Goal: Check status: Check status

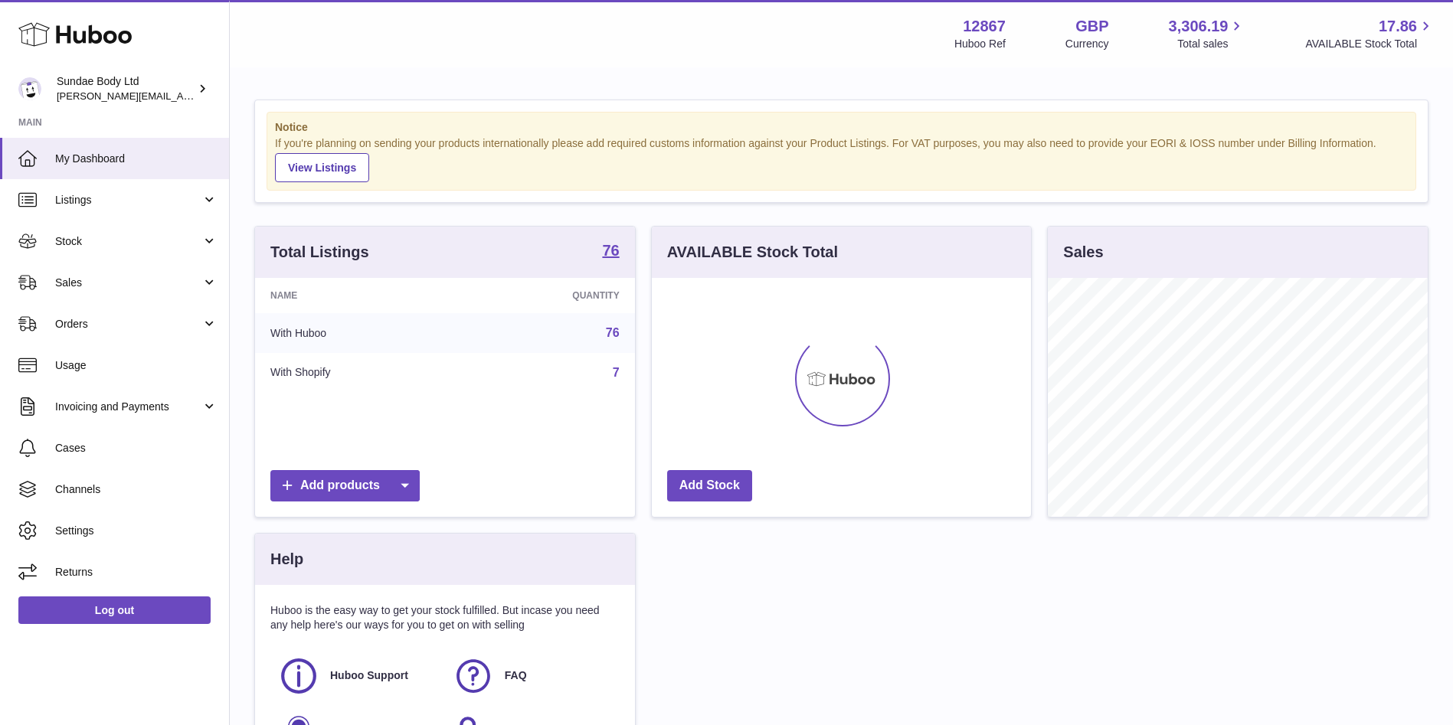
scroll to position [239, 379]
click at [82, 195] on span "Listings" at bounding box center [128, 200] width 146 height 15
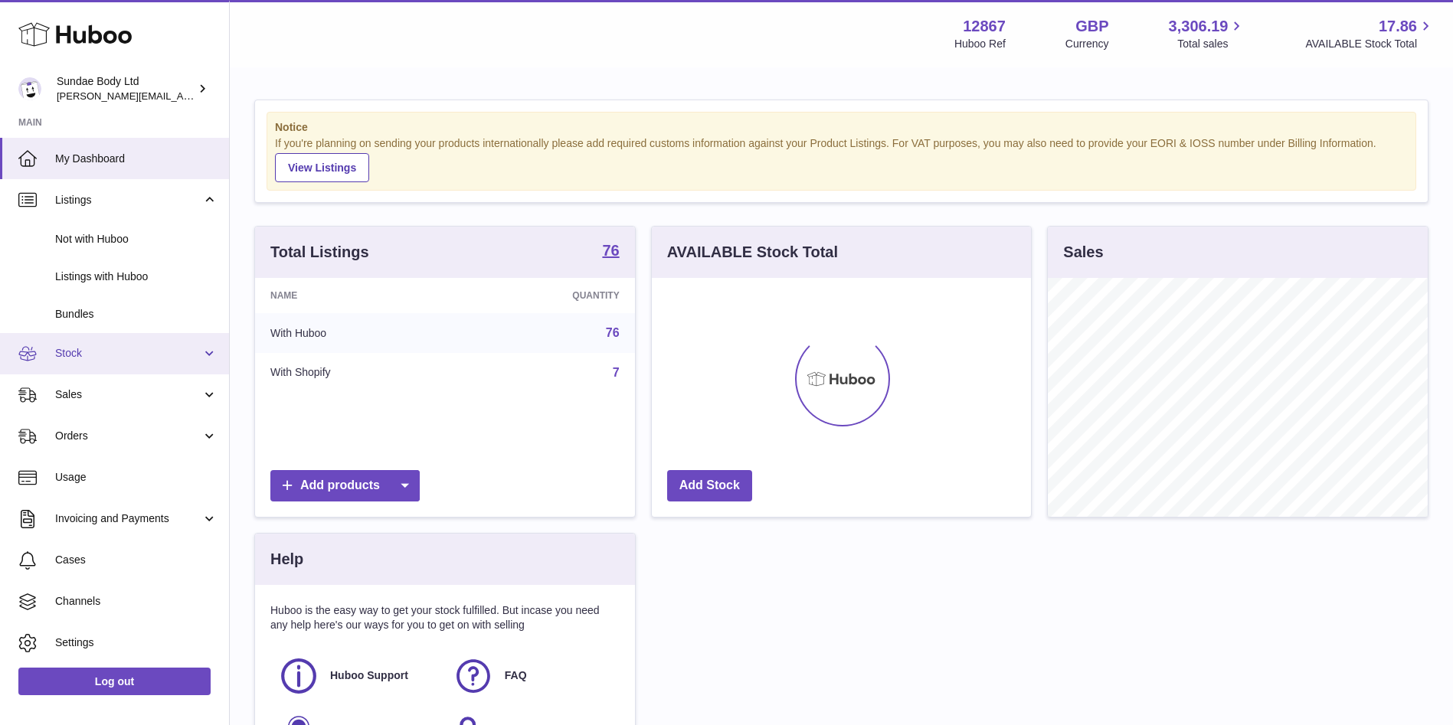
click at [72, 355] on span "Stock" at bounding box center [128, 353] width 146 height 15
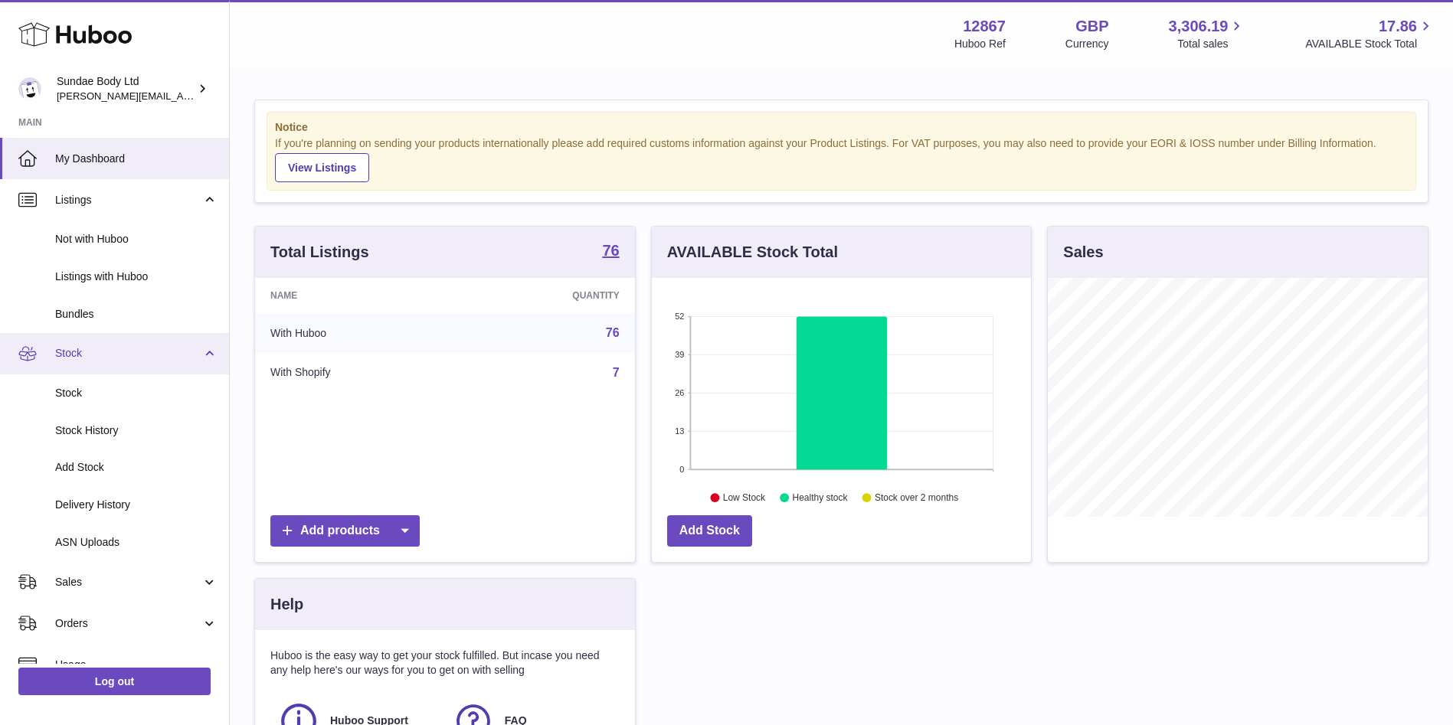
click at [212, 350] on link "Stock" at bounding box center [114, 353] width 229 height 41
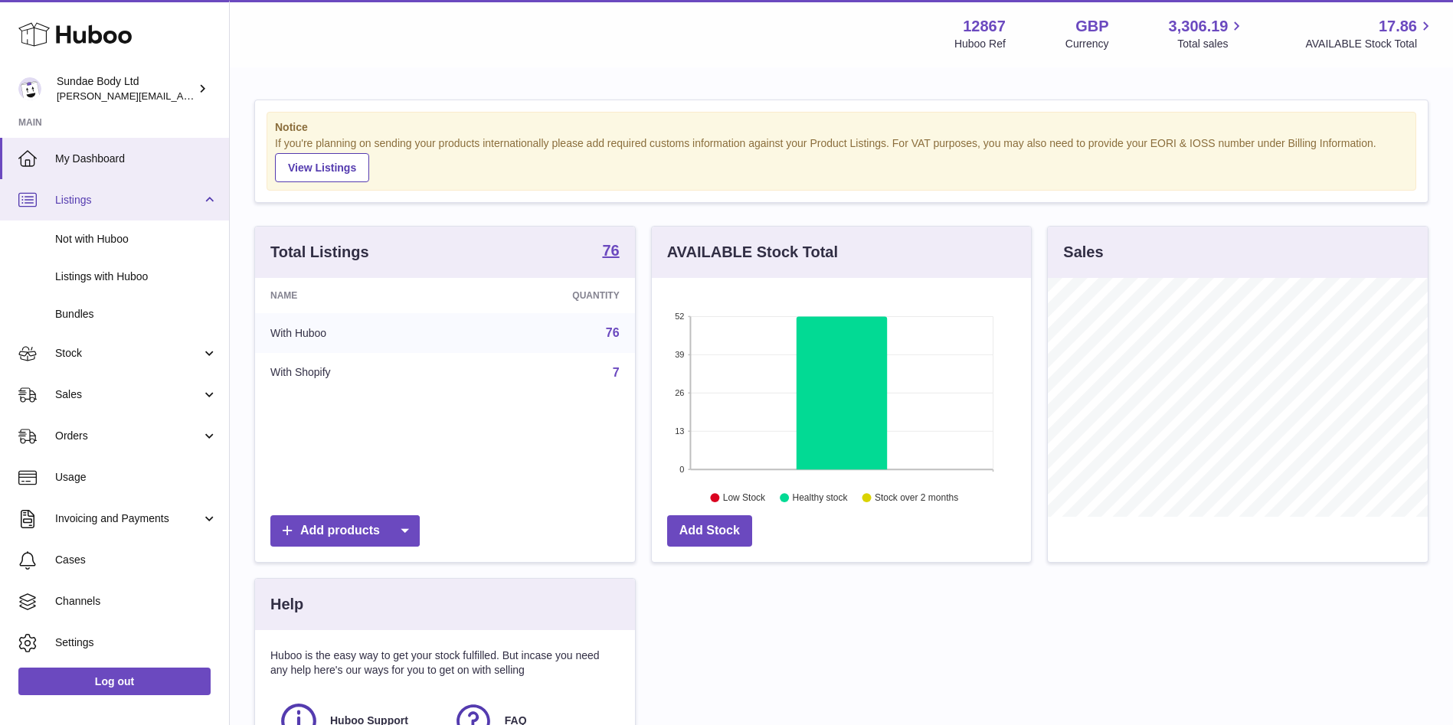
click at [209, 214] on link "Listings" at bounding box center [114, 199] width 229 height 41
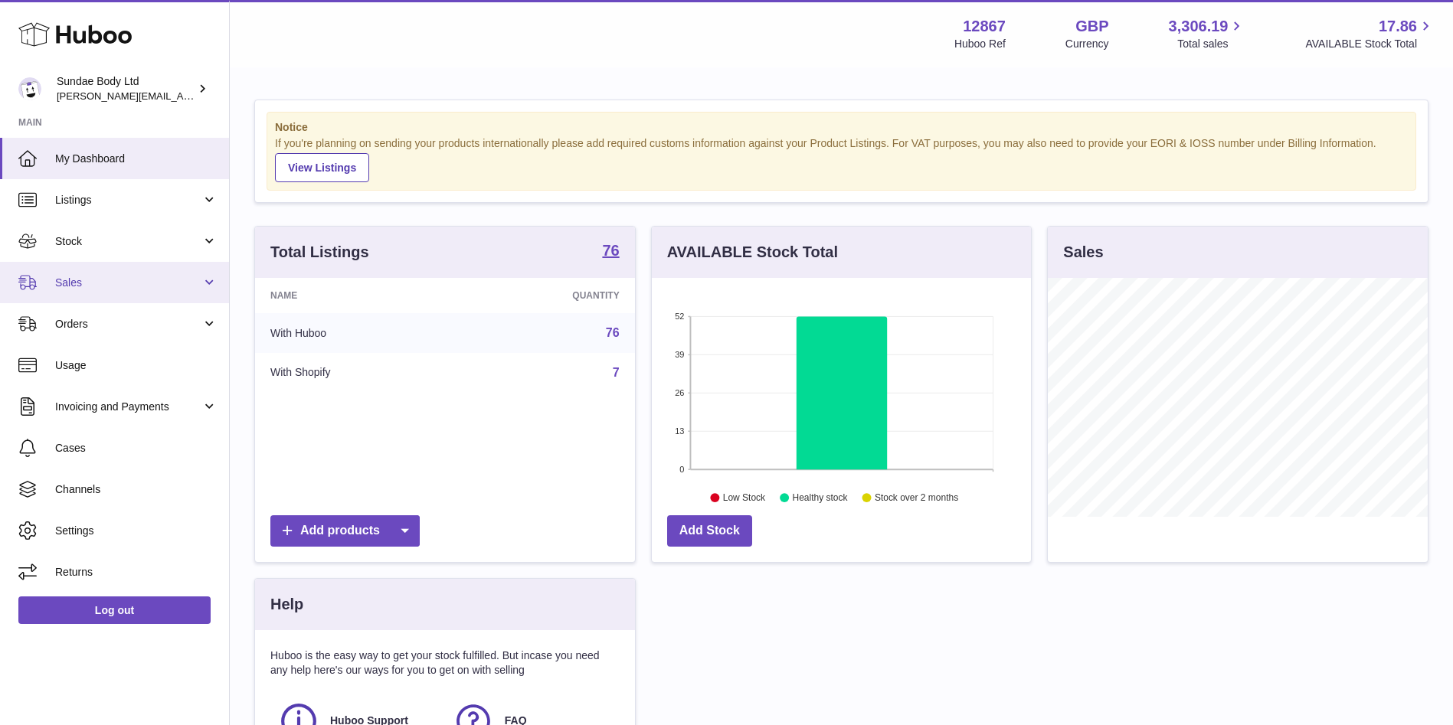
click at [87, 285] on span "Sales" at bounding box center [128, 283] width 146 height 15
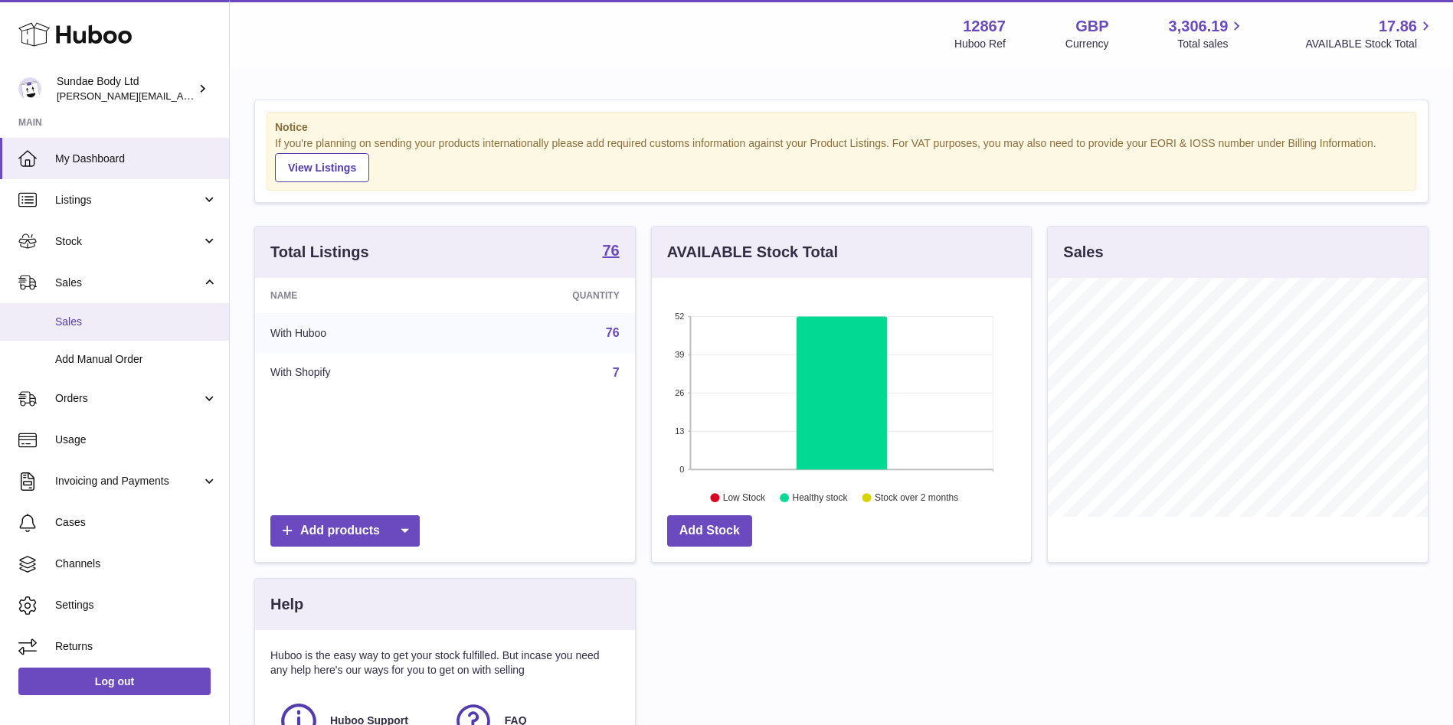
click at [69, 319] on span "Sales" at bounding box center [136, 322] width 162 height 15
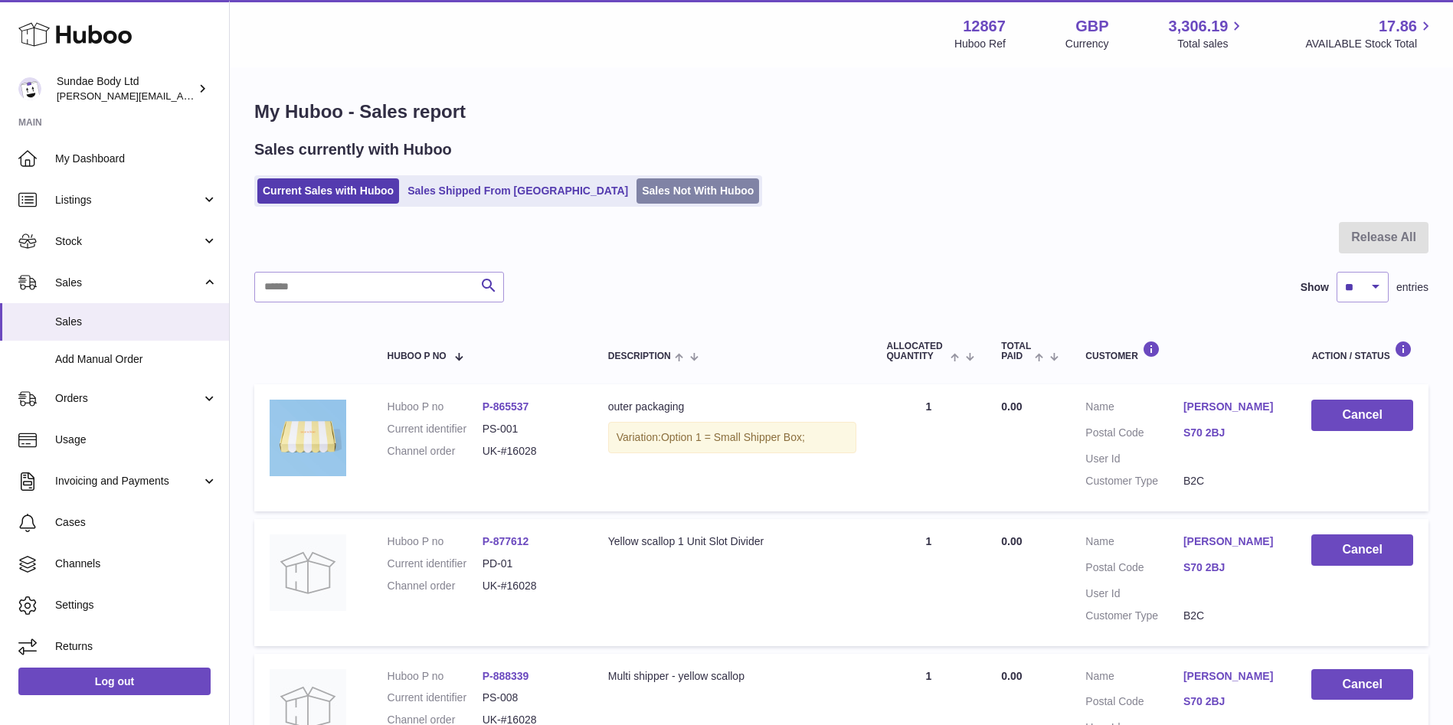
click at [636, 185] on link "Sales Not With Huboo" at bounding box center [697, 190] width 123 height 25
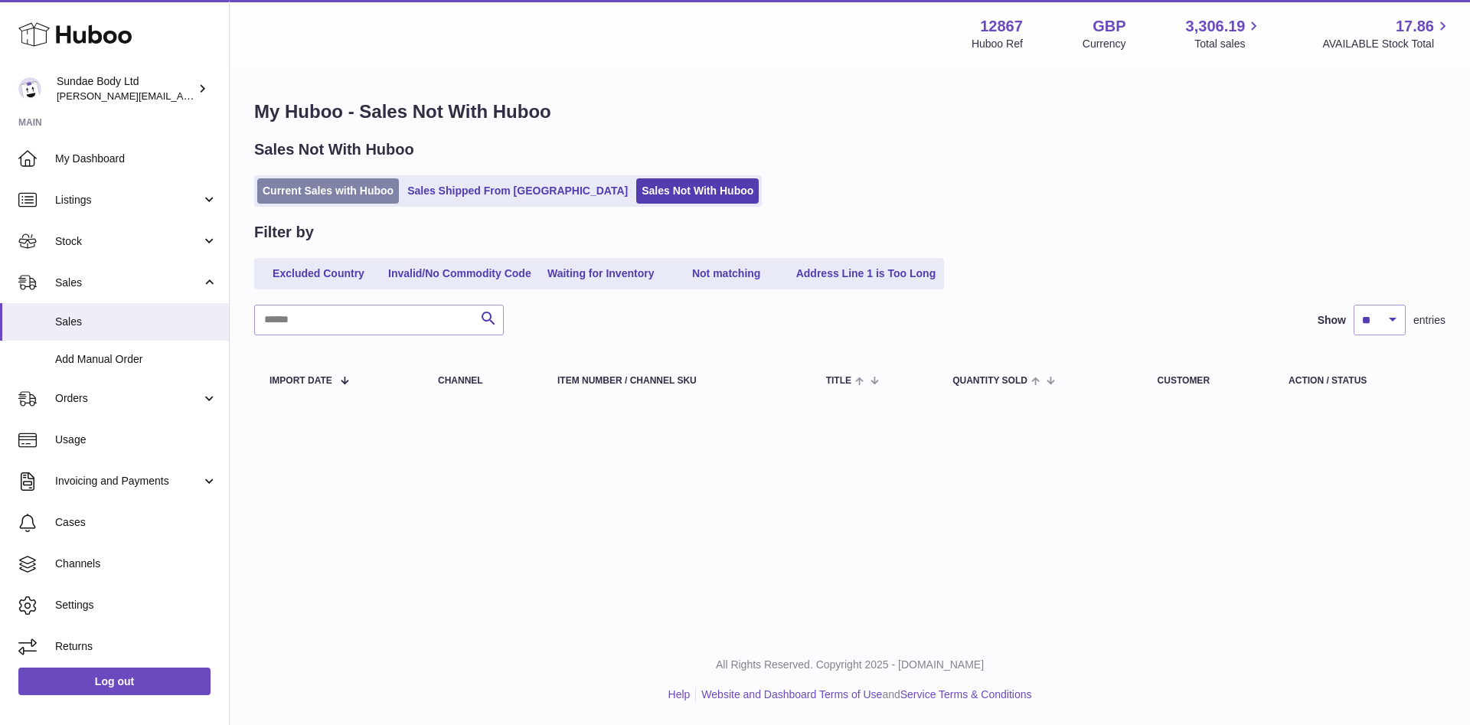
click at [305, 182] on link "Current Sales with Huboo" at bounding box center [328, 190] width 142 height 25
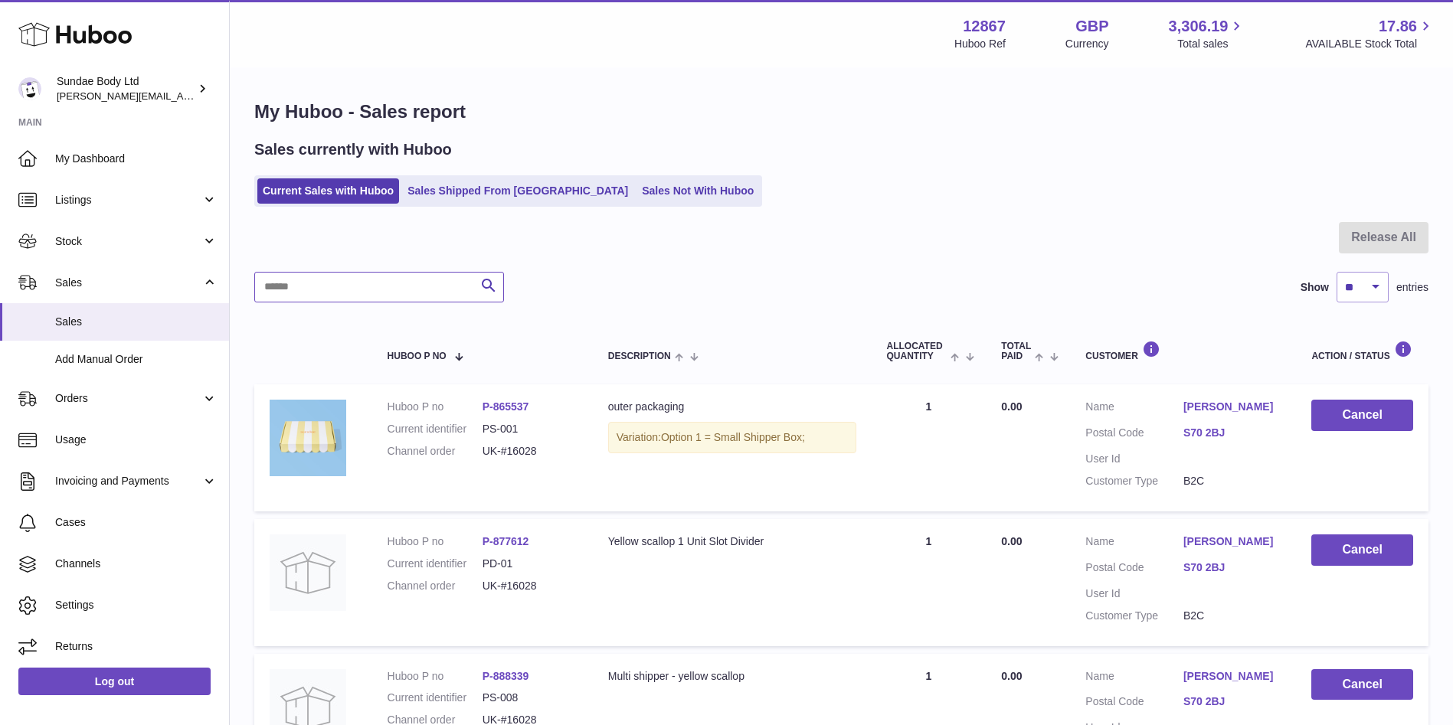
click at [301, 288] on input "text" at bounding box center [379, 287] width 250 height 31
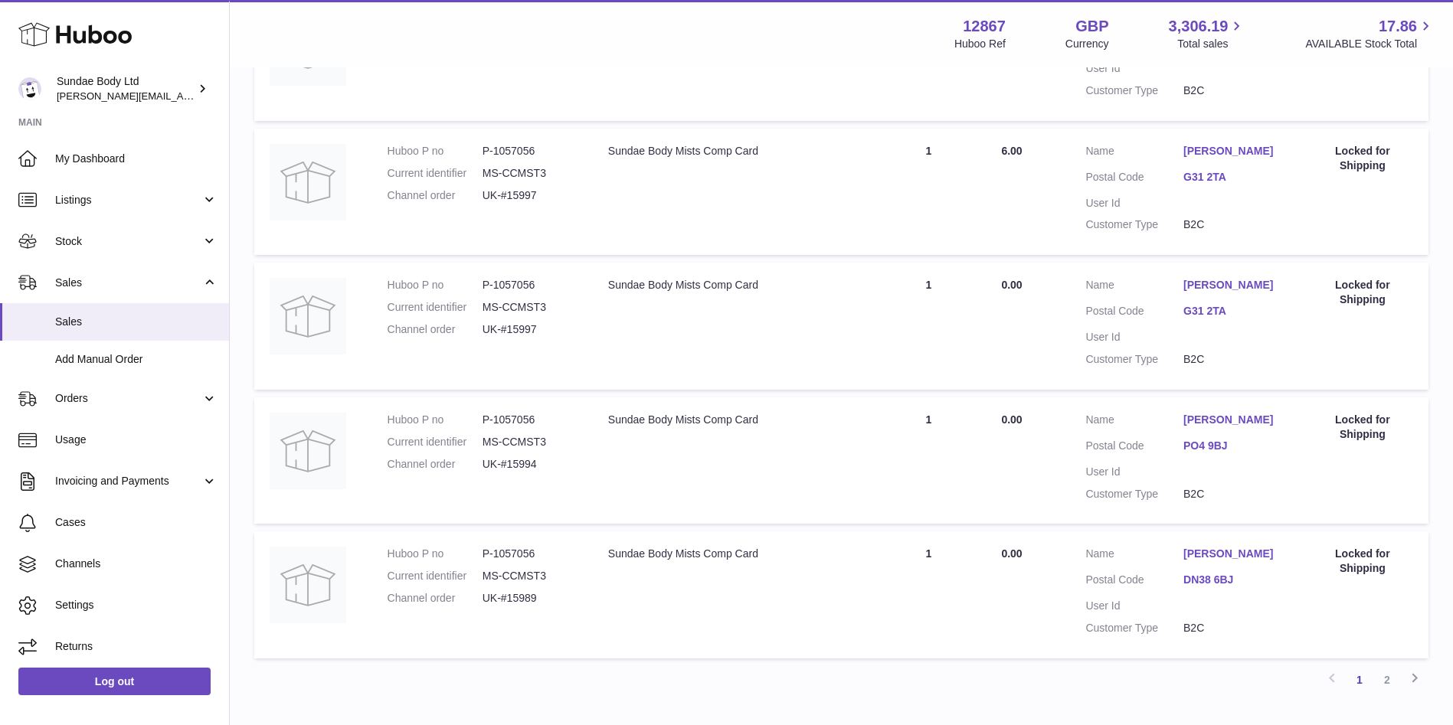
scroll to position [1164, 0]
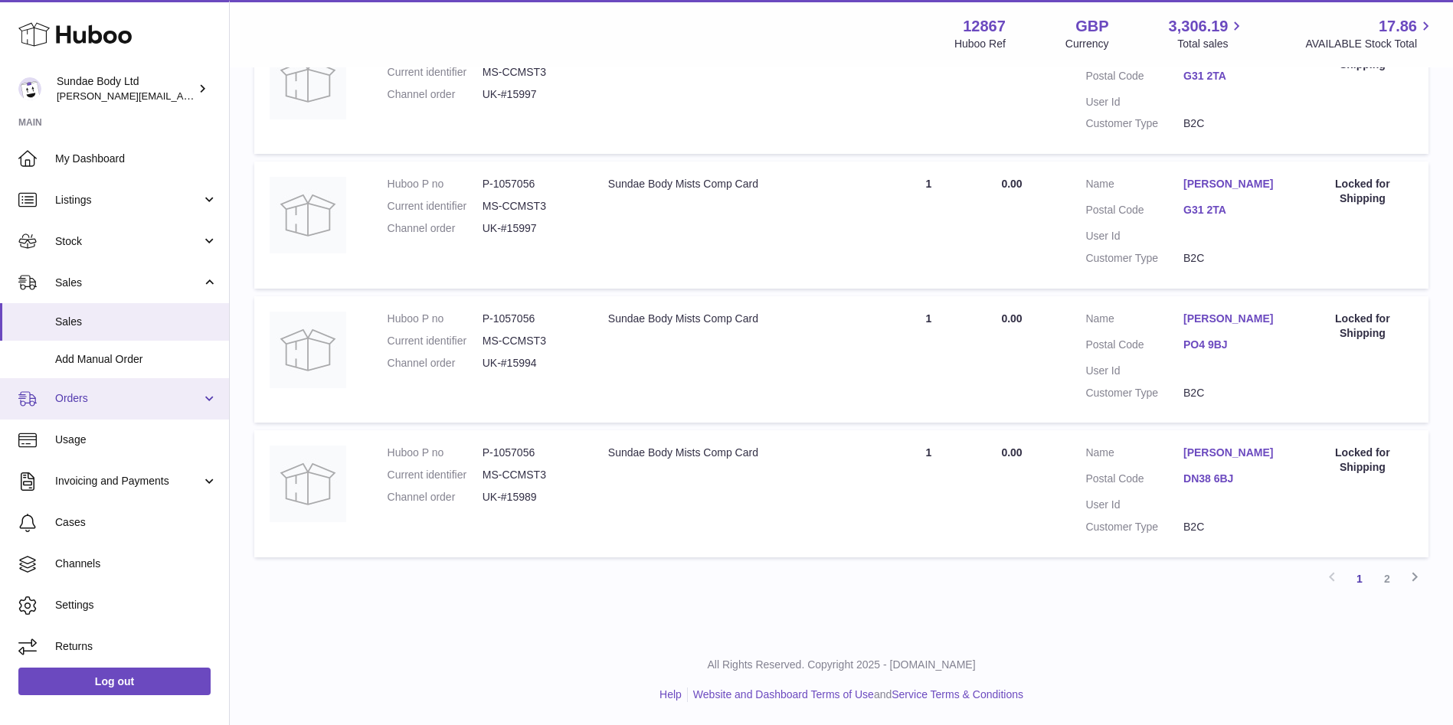
type input "*********"
click at [97, 390] on link "Orders" at bounding box center [114, 398] width 229 height 41
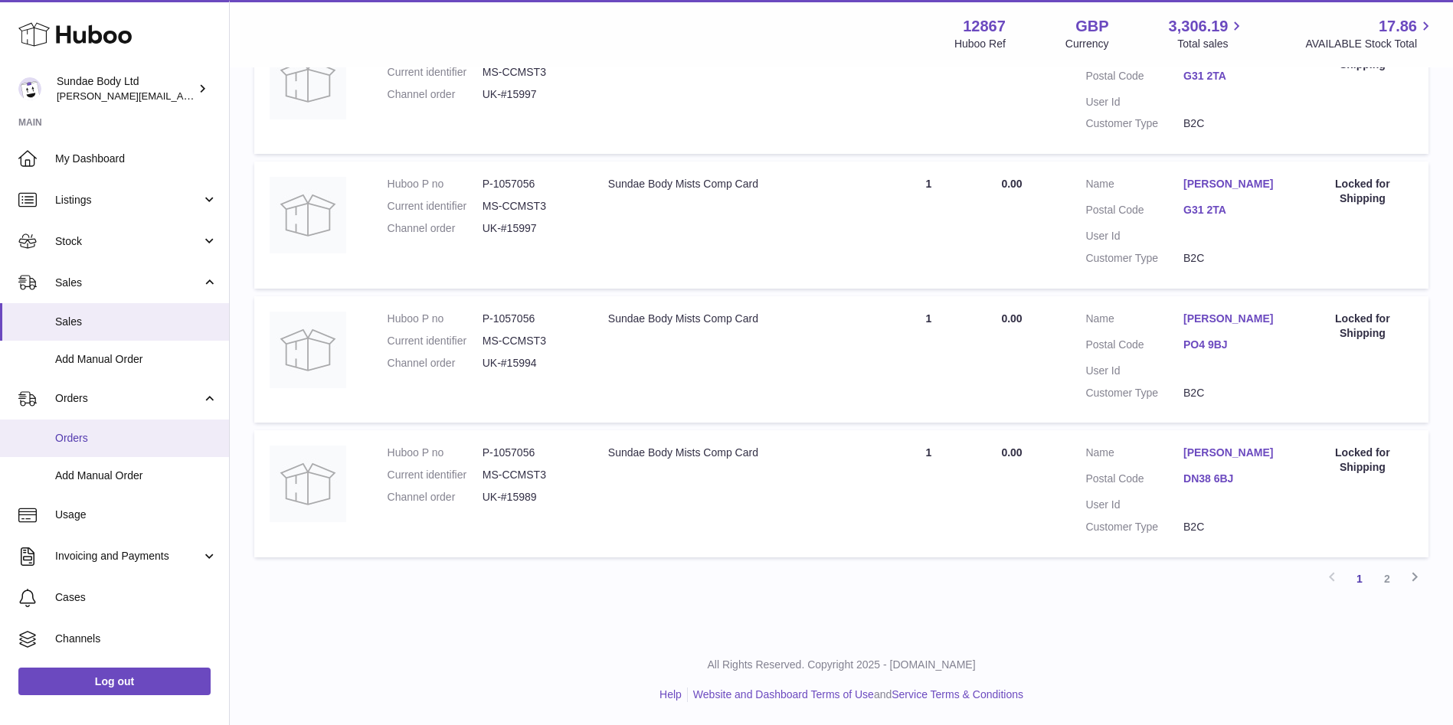
click at [90, 436] on span "Orders" at bounding box center [136, 438] width 162 height 15
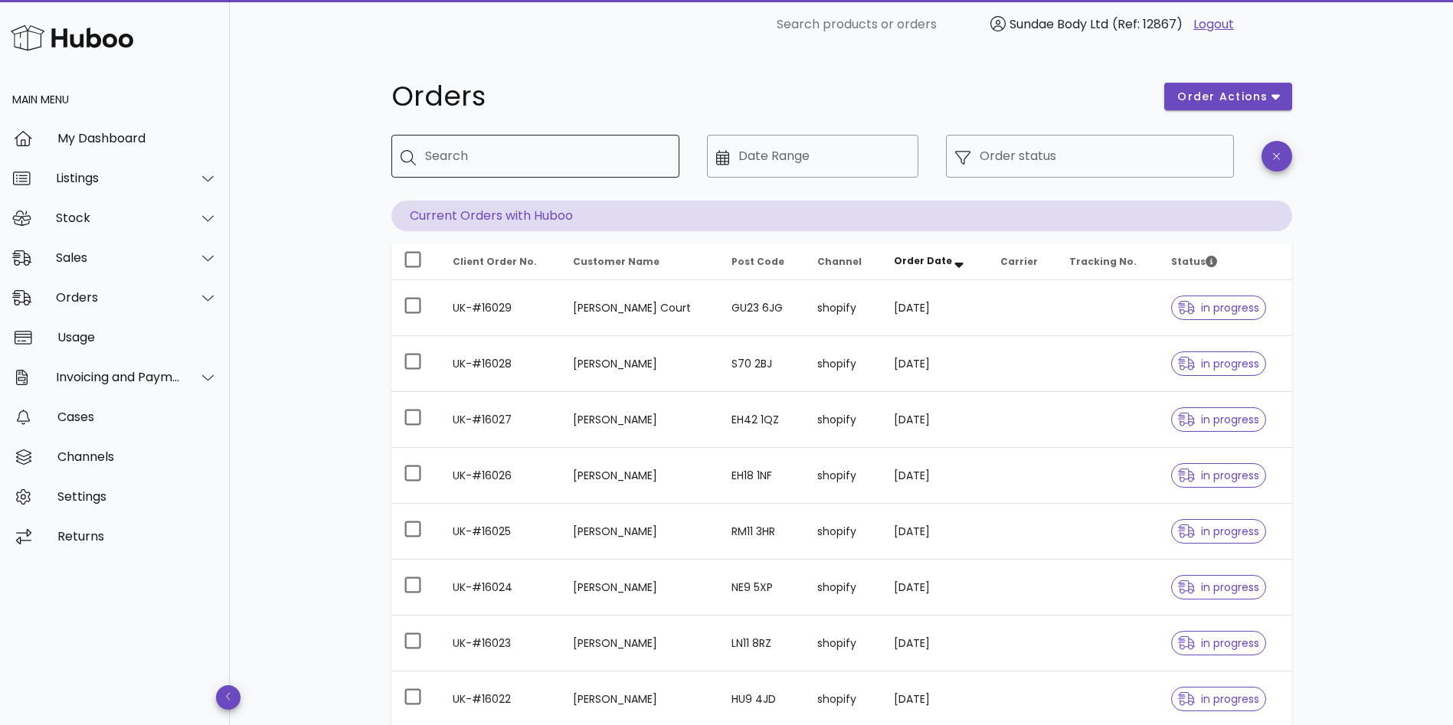
click at [515, 172] on div "Search" at bounding box center [546, 156] width 242 height 43
type input "*********"
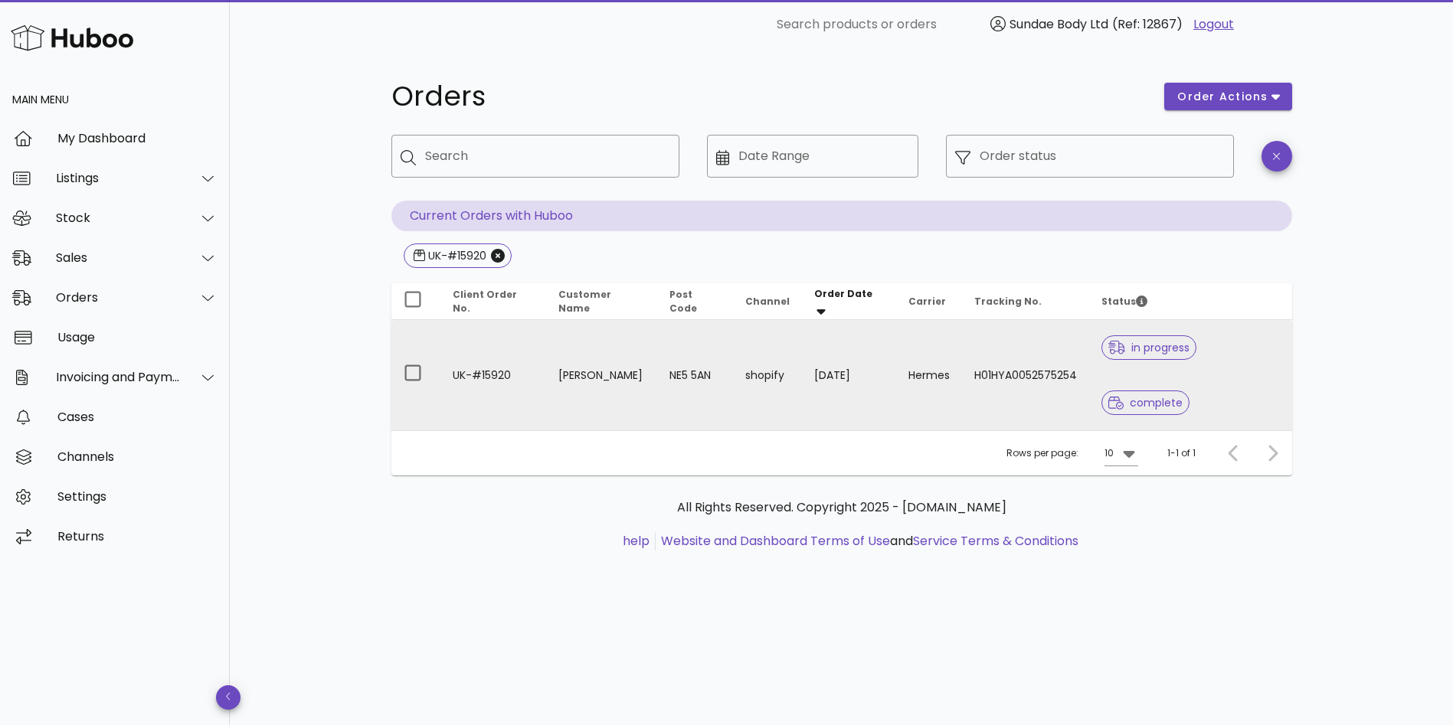
click at [505, 338] on td "UK-#15920" at bounding box center [493, 375] width 106 height 110
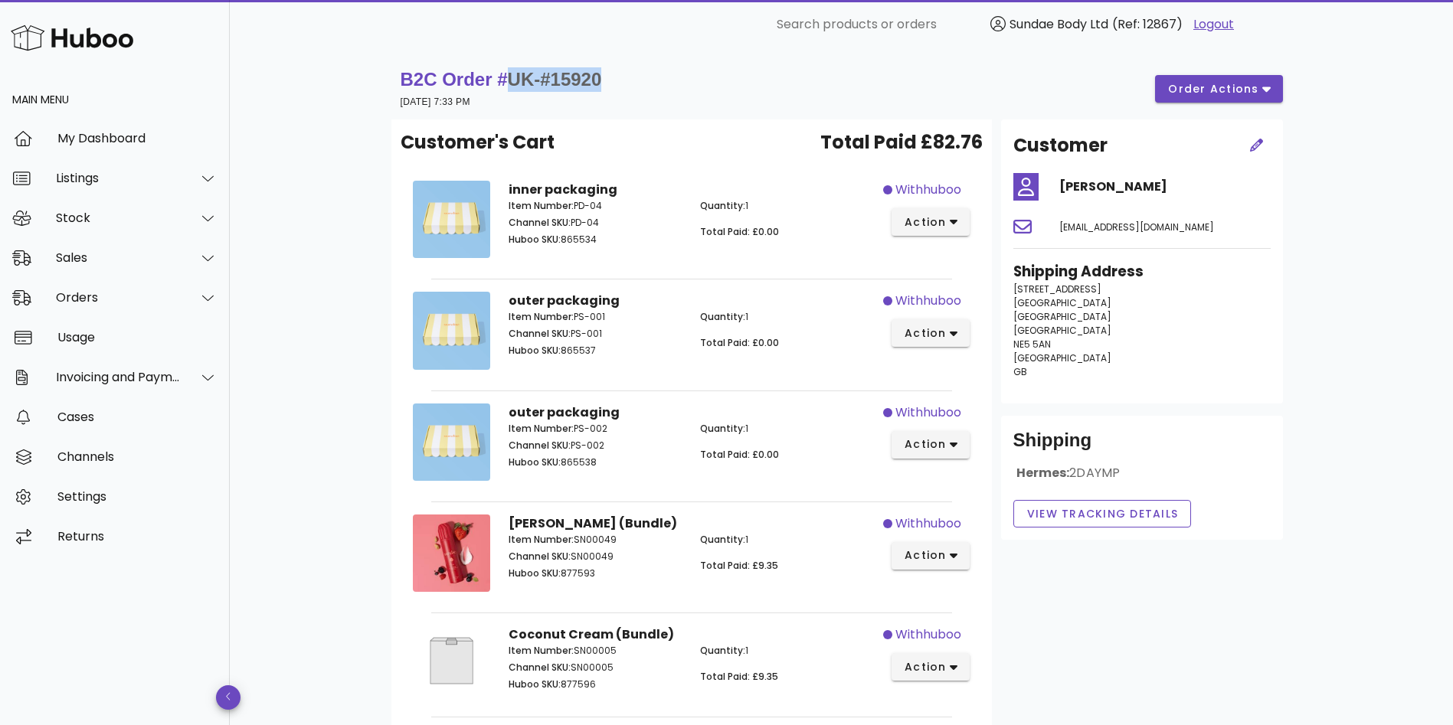
drag, startPoint x: 610, startPoint y: 77, endPoint x: 512, endPoint y: 84, distance: 99.0
click at [512, 84] on div "B2C Order # UK-#15920 [DATE] 7:33 PM order actions" at bounding box center [841, 88] width 882 height 43
